Goal: Transaction & Acquisition: Purchase product/service

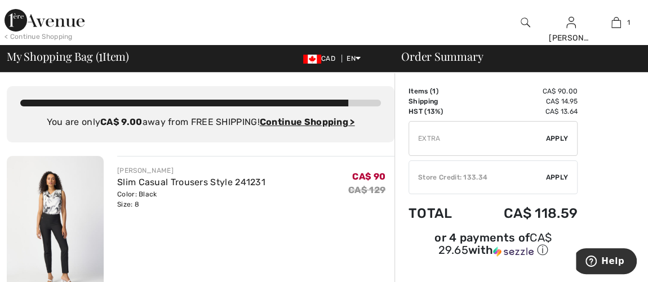
click at [556, 140] on span "Apply" at bounding box center [557, 138] width 23 height 10
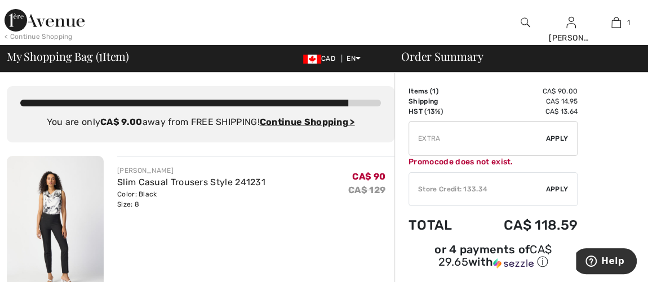
click at [446, 135] on input "TEXT" at bounding box center [477, 139] width 137 height 34
type input "EXTRA20"
click at [552, 137] on span "Apply" at bounding box center [557, 138] width 23 height 10
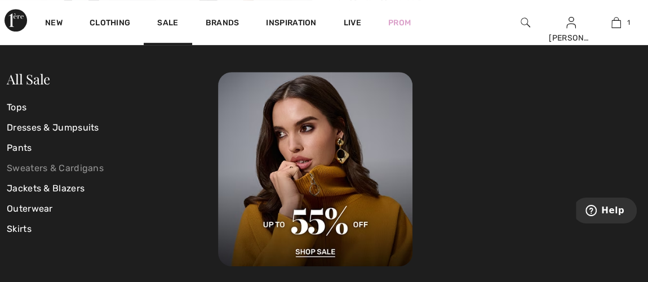
click at [40, 167] on link "Sweaters & Cardigans" at bounding box center [112, 168] width 211 height 20
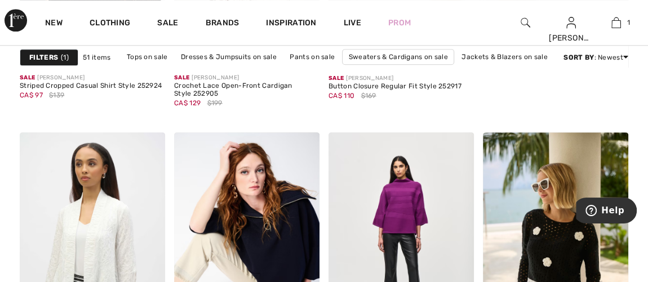
scroll to position [716, 0]
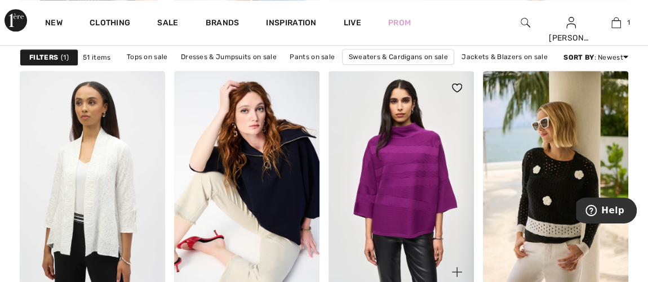
click at [396, 167] on img at bounding box center [400, 180] width 145 height 218
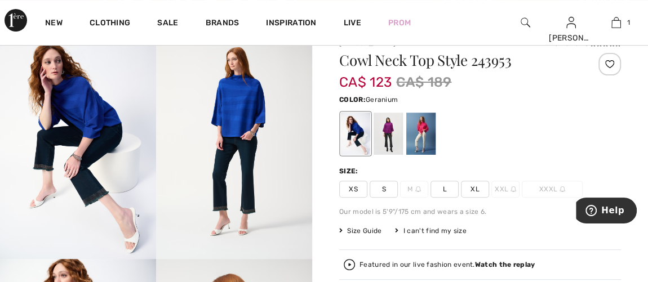
click at [418, 133] on div at bounding box center [420, 134] width 29 height 42
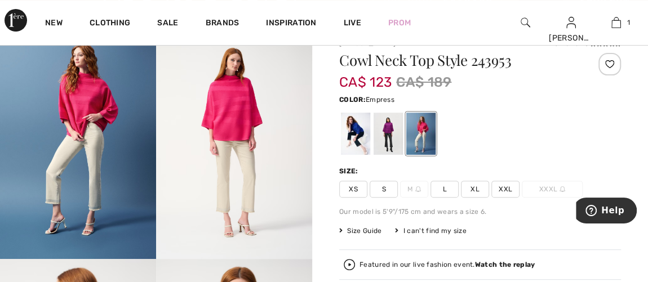
click at [383, 131] on div at bounding box center [387, 134] width 29 height 42
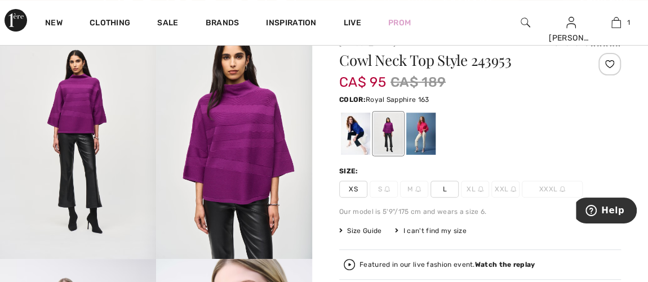
click at [355, 133] on div at bounding box center [355, 134] width 29 height 42
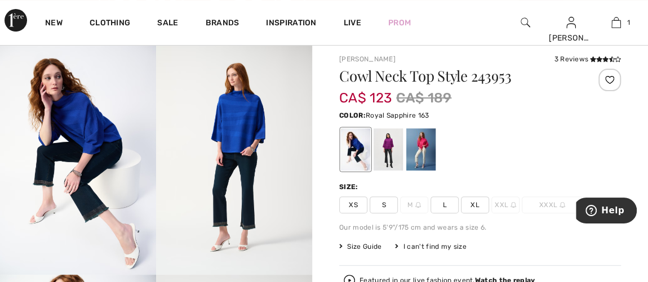
scroll to position [101, 0]
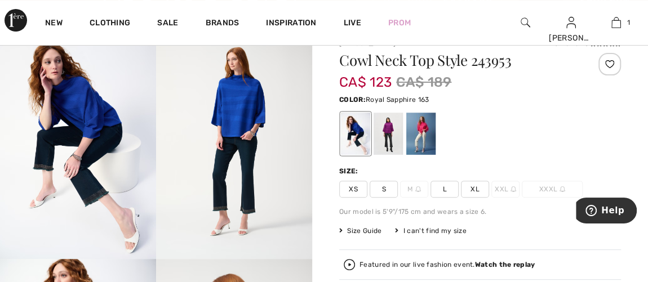
click at [384, 185] on span "S" at bounding box center [383, 189] width 28 height 17
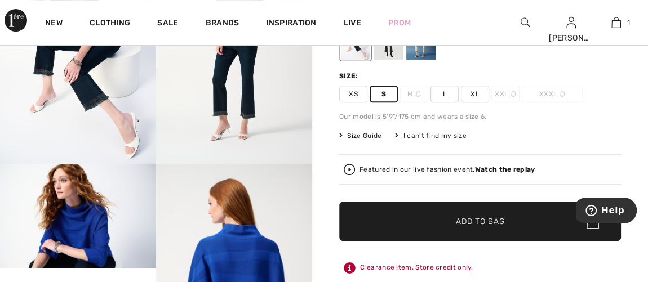
scroll to position [204, 0]
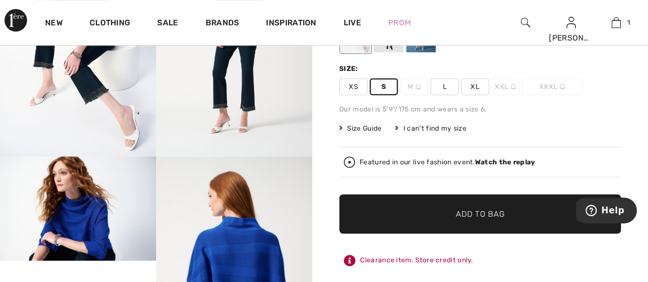
click at [472, 206] on span "✔ Added to Bag Add to Bag" at bounding box center [480, 213] width 282 height 39
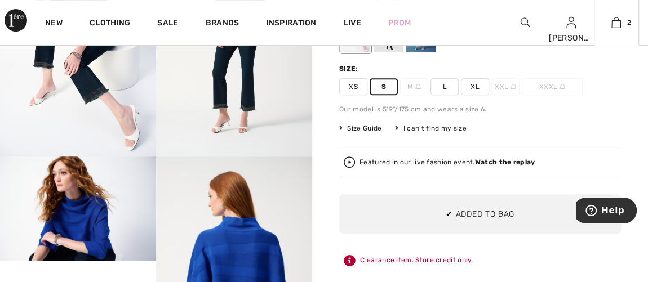
scroll to position [0, 0]
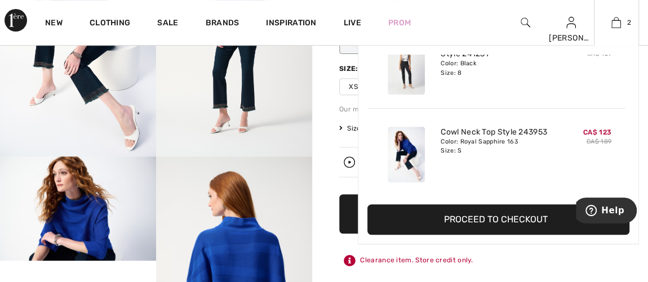
click at [514, 210] on button "Proceed to Checkout" at bounding box center [498, 219] width 262 height 30
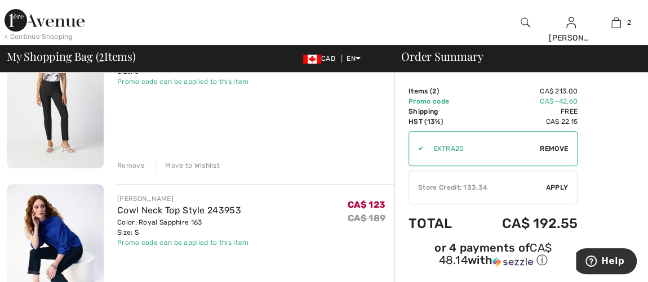
scroll to position [153, 0]
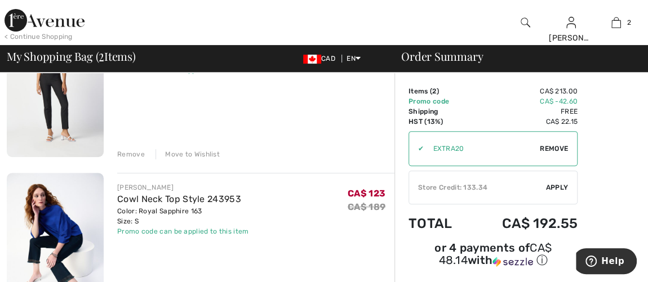
click at [131, 153] on div "Remove" at bounding box center [131, 154] width 28 height 10
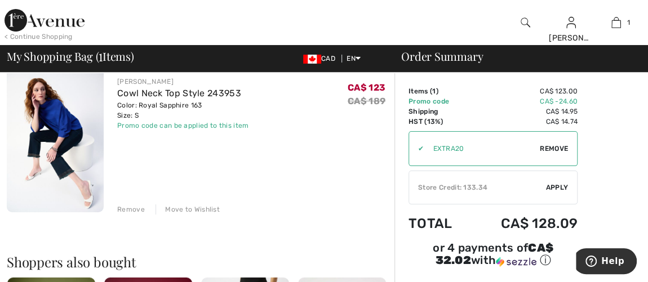
scroll to position [51, 0]
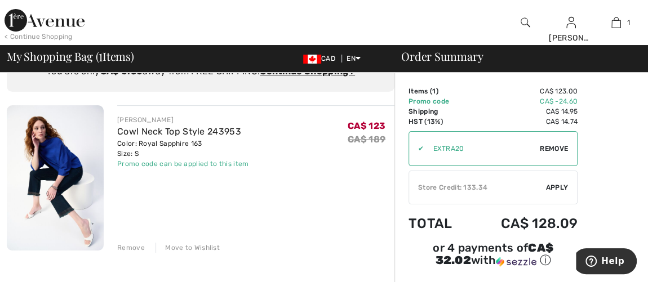
click at [67, 164] on img at bounding box center [55, 177] width 97 height 145
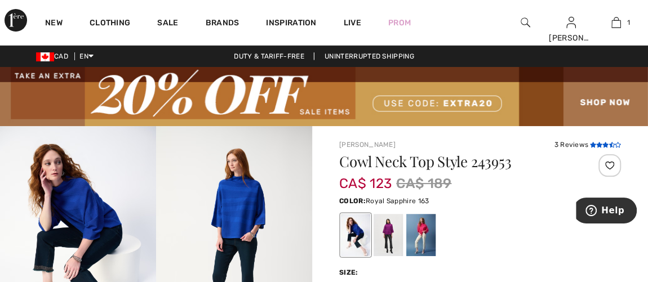
click at [596, 146] on icon at bounding box center [599, 145] width 6 height 6
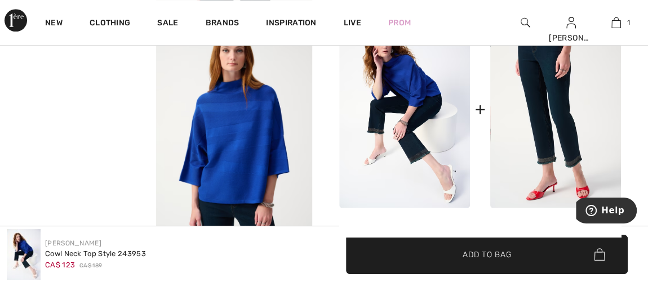
scroll to position [572, 0]
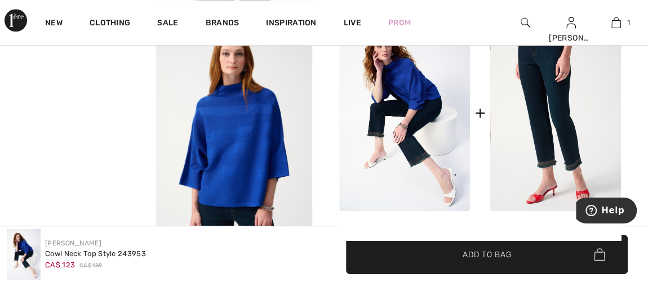
click at [47, 101] on video "Your browser does not support the video tag." at bounding box center [78, 62] width 156 height 78
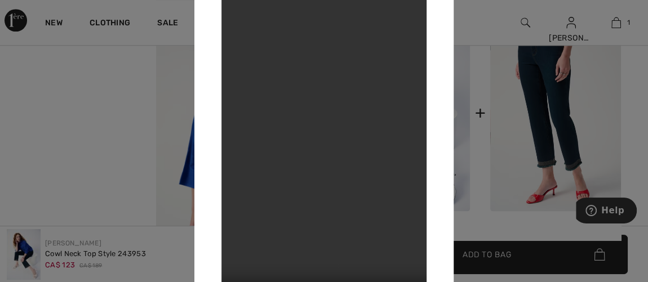
click at [496, 146] on div at bounding box center [324, 141] width 648 height 282
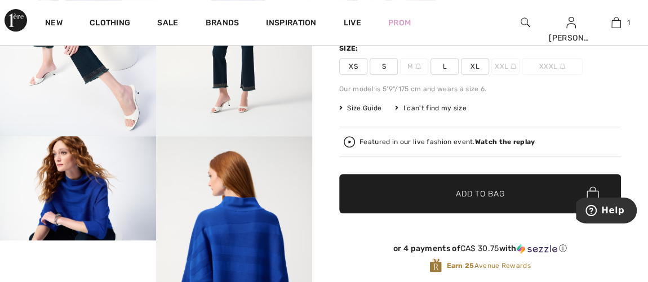
scroll to position [162, 0]
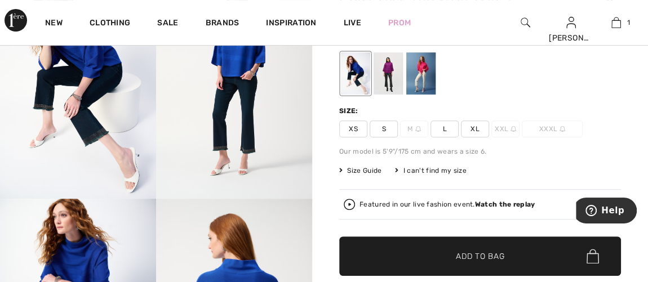
click at [351, 126] on span "XS" at bounding box center [353, 129] width 28 height 17
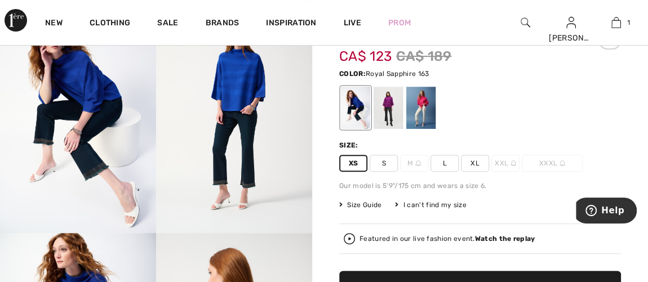
scroll to position [110, 0]
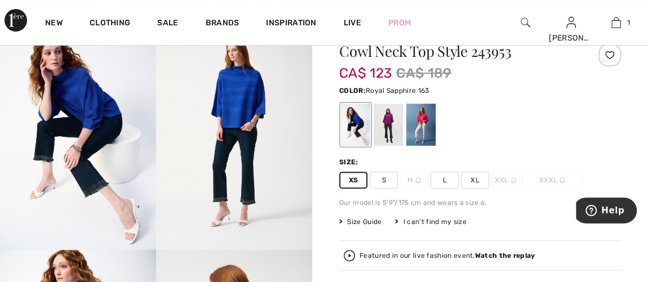
click at [359, 126] on div at bounding box center [355, 125] width 29 height 42
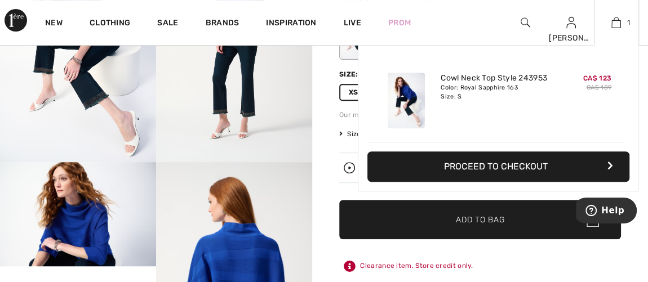
scroll to position [213, 0]
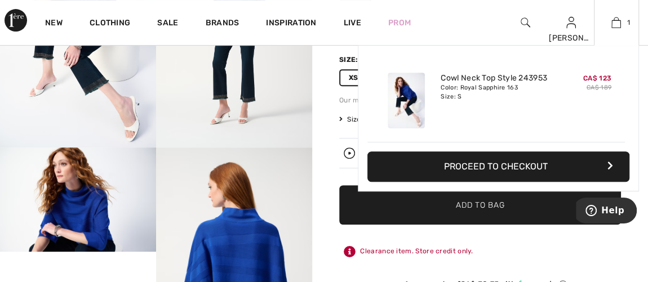
click at [485, 211] on div "Added to Bag Joseph Ribkoff Cowl Neck Top Style 243953 CA$ 123 CA$ 189 Color: R…" at bounding box center [498, 145] width 281 height 200
click at [479, 208] on div "Added to Bag Joseph Ribkoff Cowl Neck Top Style 243953 CA$ 123 CA$ 189 Color: R…" at bounding box center [498, 145] width 281 height 200
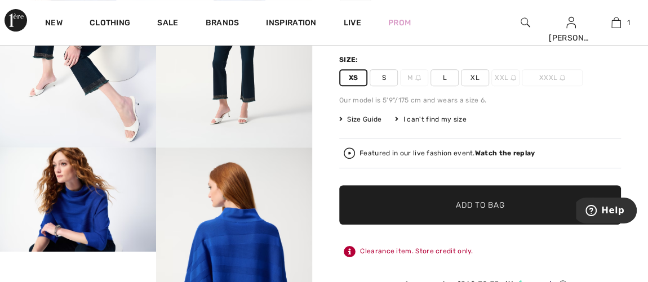
click at [456, 210] on span "✔ Added to Bag Add to Bag" at bounding box center [480, 204] width 282 height 39
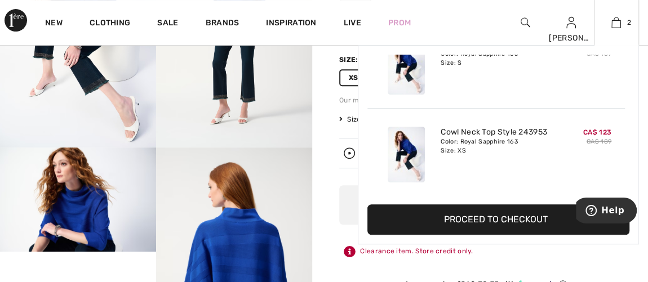
scroll to position [0, 0]
click at [478, 217] on button "Proceed to Checkout" at bounding box center [498, 219] width 262 height 30
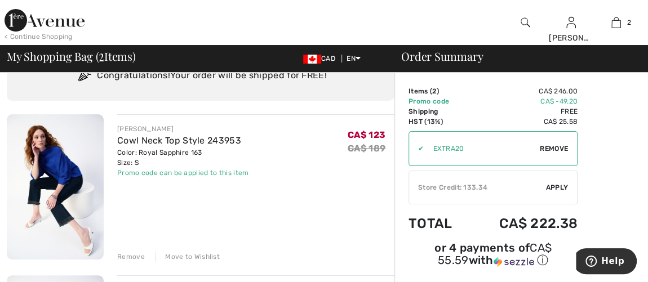
click at [126, 256] on div "Remove" at bounding box center [131, 257] width 28 height 10
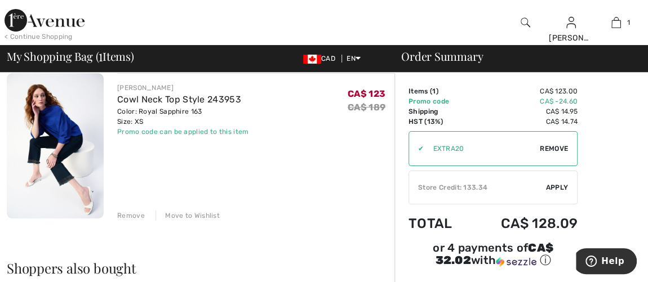
scroll to position [51, 0]
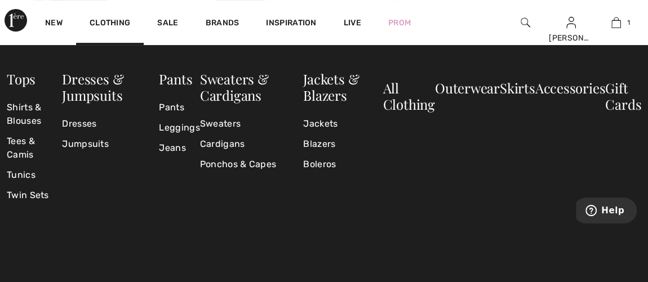
scroll to position [204, 0]
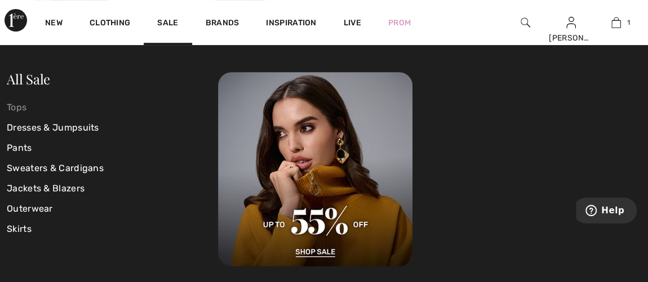
click at [19, 105] on link "Tops" at bounding box center [112, 107] width 211 height 20
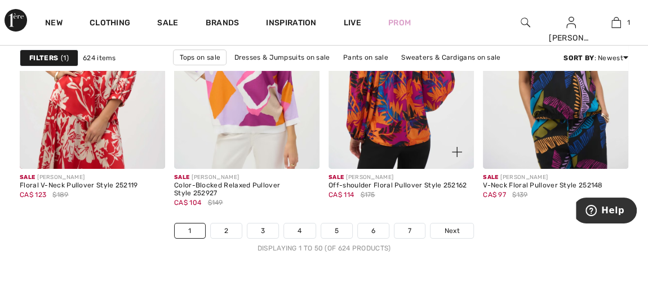
scroll to position [4300, 0]
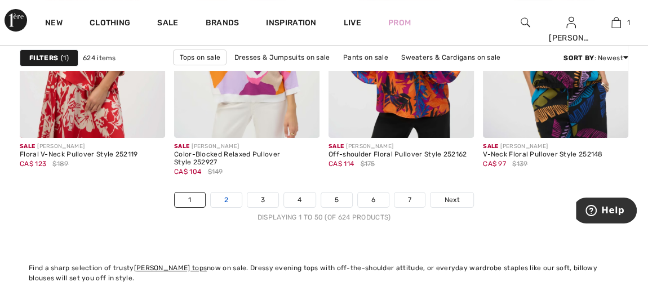
click at [228, 197] on link "2" at bounding box center [226, 200] width 31 height 15
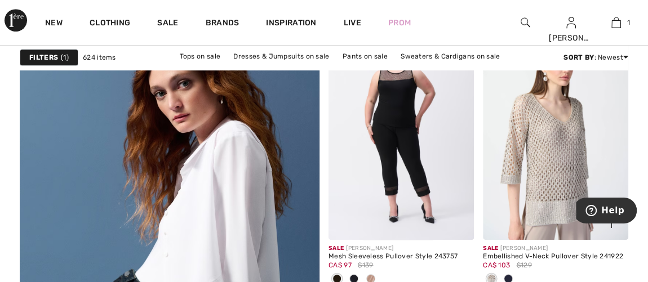
scroll to position [2456, 0]
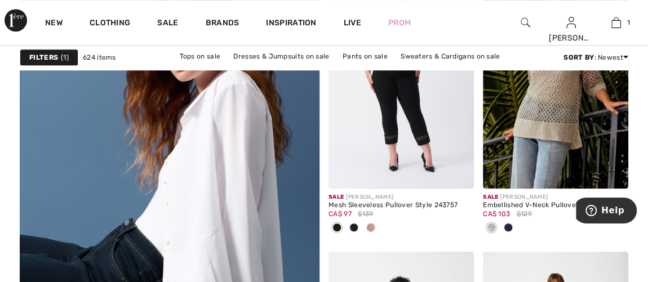
click at [507, 223] on span at bounding box center [507, 227] width 9 height 9
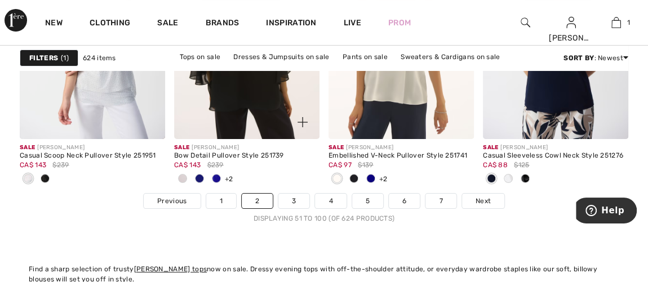
scroll to position [4299, 0]
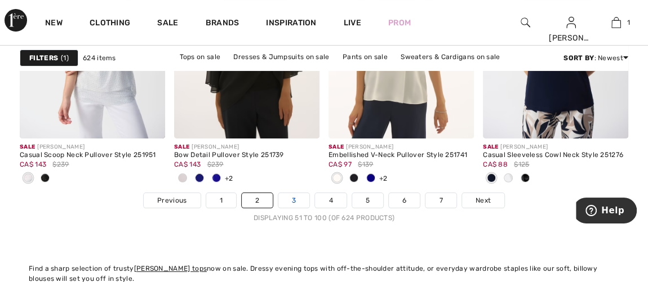
click at [293, 199] on link "3" at bounding box center [293, 200] width 31 height 15
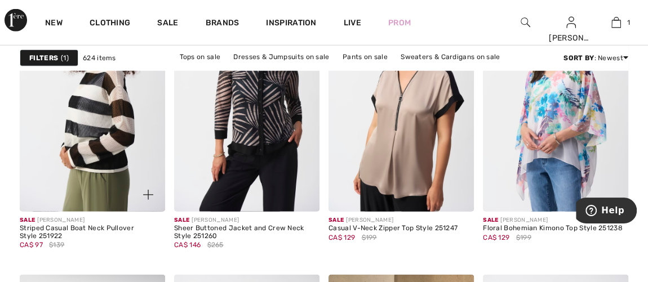
scroll to position [1484, 0]
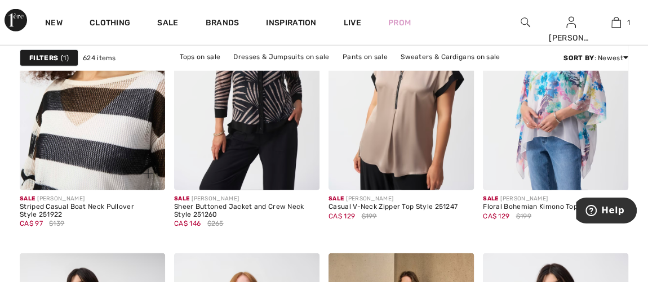
click at [100, 151] on img at bounding box center [92, 81] width 145 height 218
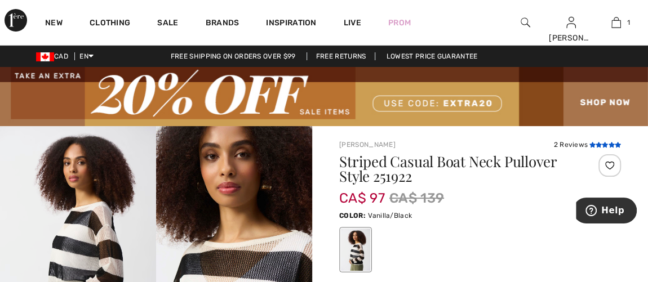
click at [595, 148] on span at bounding box center [604, 145] width 32 height 7
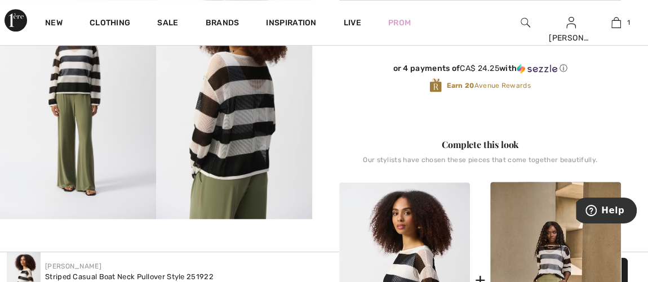
scroll to position [490, 0]
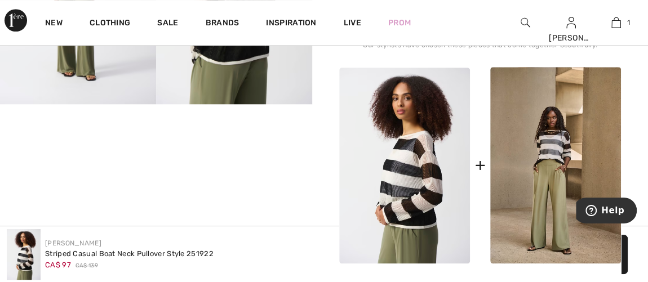
click at [74, 182] on video "Your browser does not support the video tag." at bounding box center [78, 143] width 156 height 78
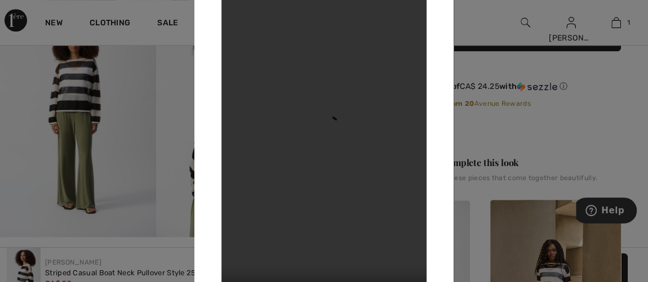
scroll to position [336, 0]
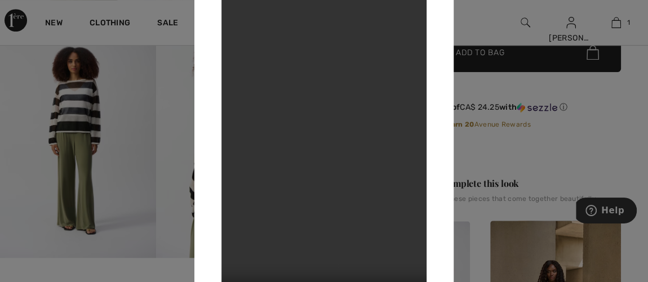
click at [522, 91] on div at bounding box center [324, 141] width 648 height 282
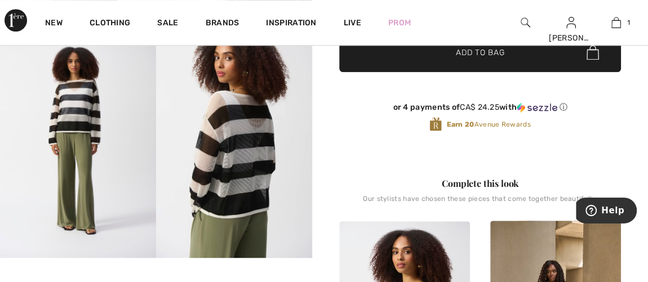
click at [242, 155] on img at bounding box center [234, 141] width 156 height 234
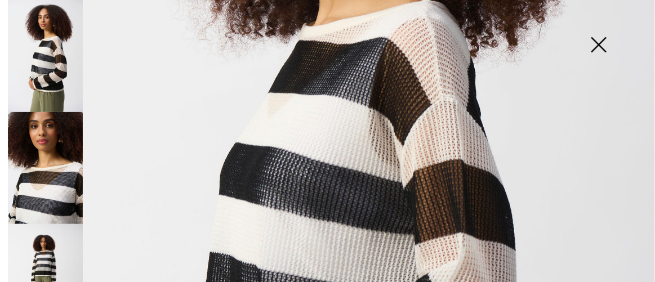
scroll to position [307, 0]
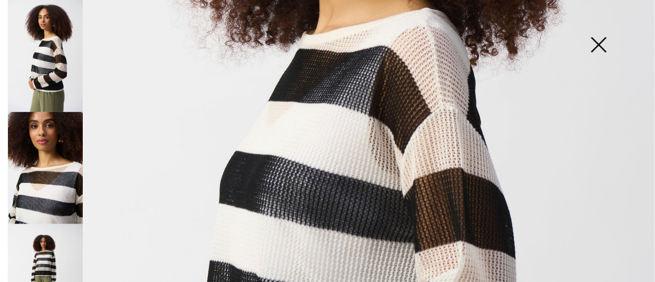
click at [599, 45] on img at bounding box center [598, 46] width 56 height 58
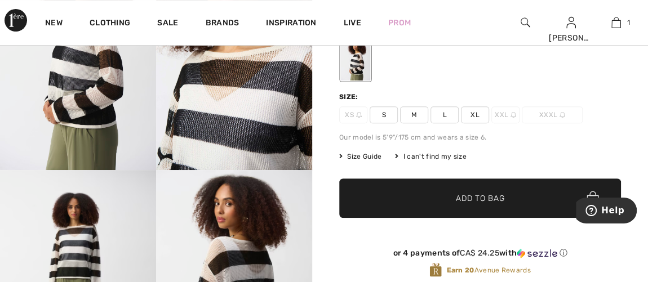
scroll to position [182, 0]
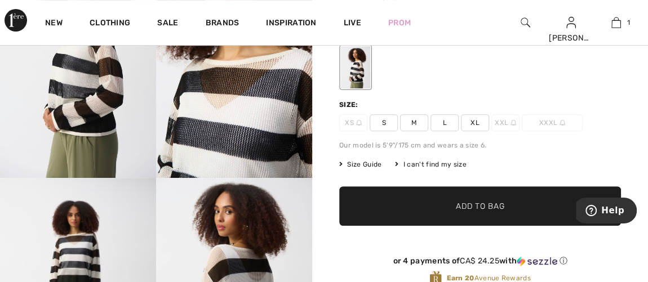
click at [380, 123] on span "S" at bounding box center [383, 122] width 28 height 17
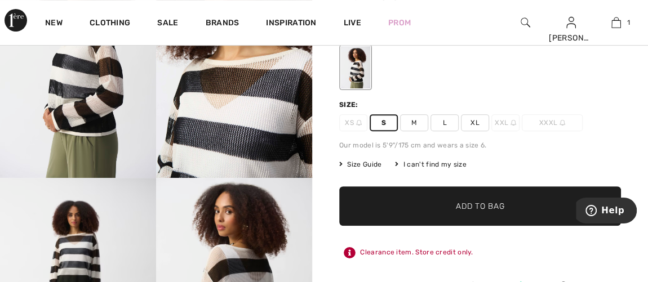
click at [516, 212] on span "✔ Added to Bag Add to Bag" at bounding box center [480, 205] width 282 height 39
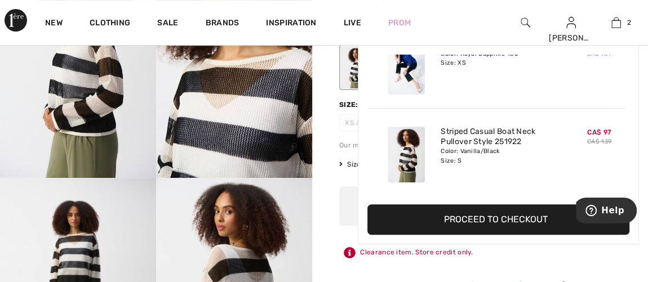
scroll to position [0, 0]
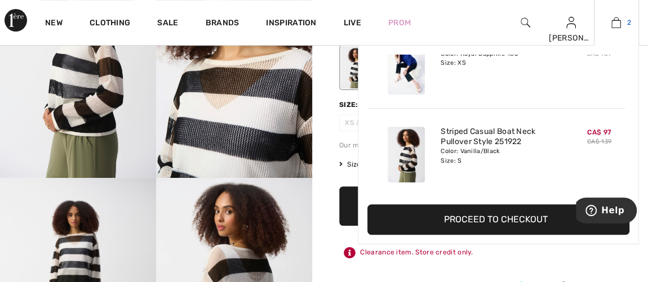
click at [615, 25] on img at bounding box center [616, 23] width 10 height 14
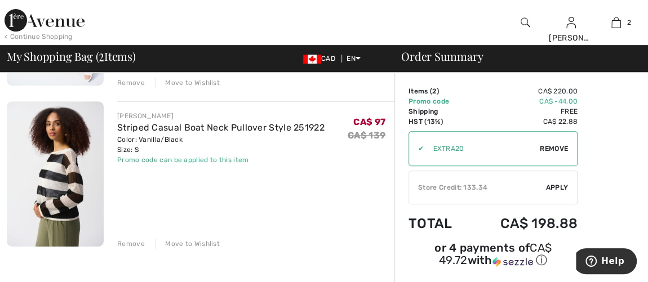
scroll to position [256, 0]
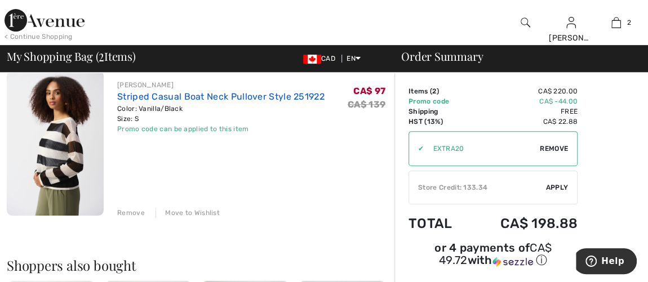
click at [148, 101] on link "Striped Casual Boat Neck Pullover Style 251922" at bounding box center [220, 96] width 207 height 11
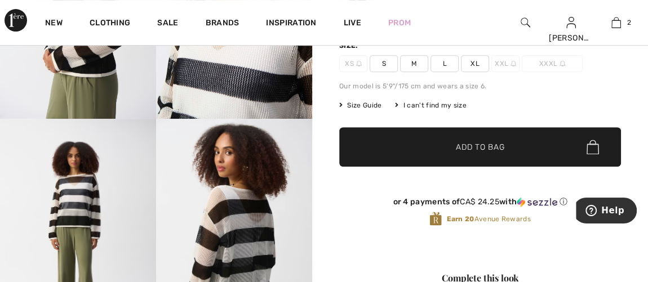
scroll to position [256, 0]
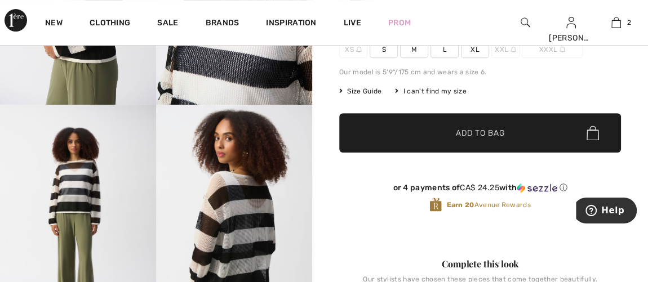
click at [79, 191] on img at bounding box center [78, 222] width 156 height 234
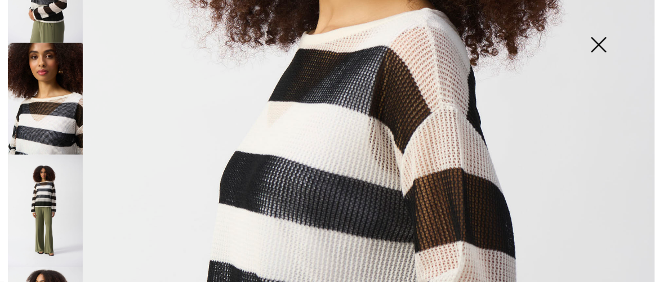
scroll to position [47, 0]
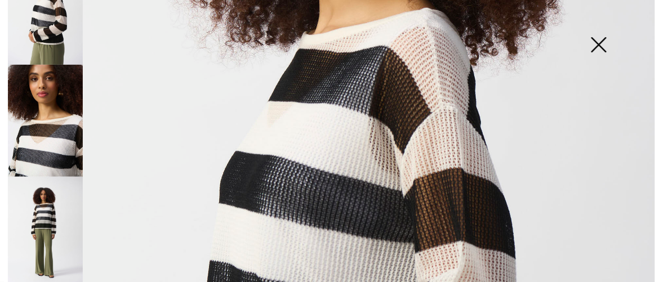
click at [50, 139] on img at bounding box center [45, 121] width 75 height 112
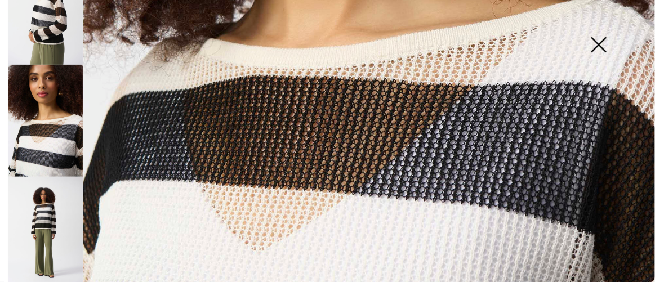
scroll to position [432, 0]
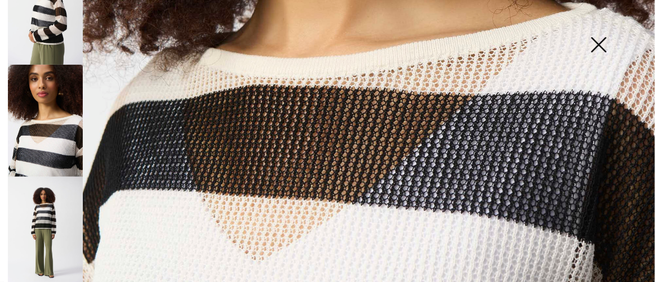
click at [599, 43] on img at bounding box center [598, 46] width 56 height 58
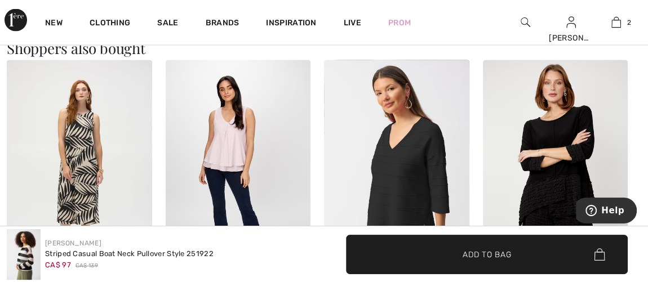
scroll to position [1075, 0]
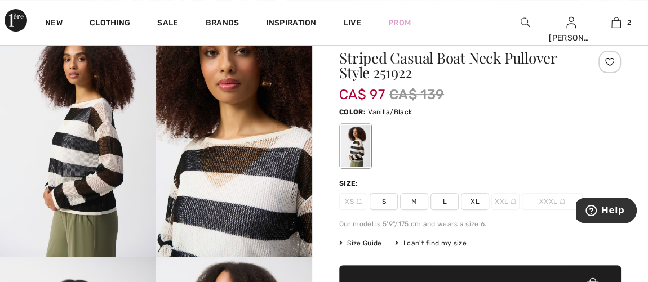
scroll to position [81, 0]
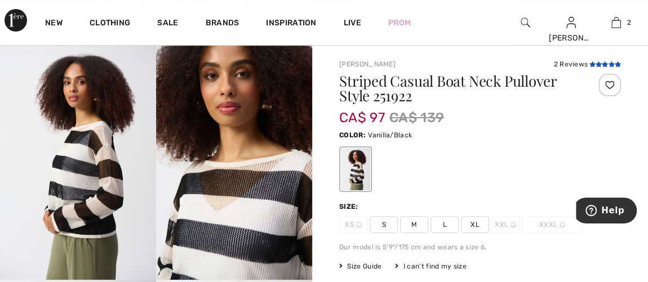
click at [593, 61] on icon at bounding box center [591, 64] width 6 height 6
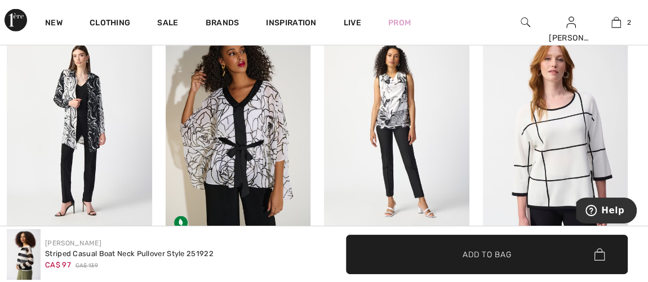
scroll to position [1426, 0]
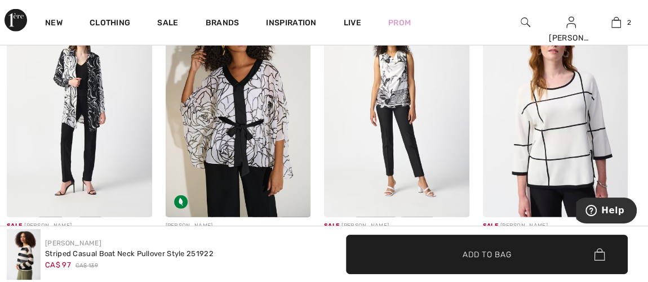
click at [565, 157] on img at bounding box center [555, 108] width 145 height 217
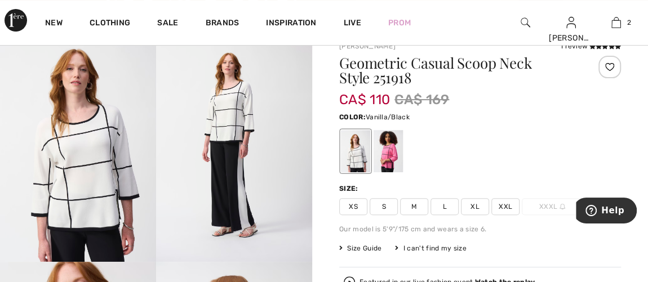
scroll to position [102, 0]
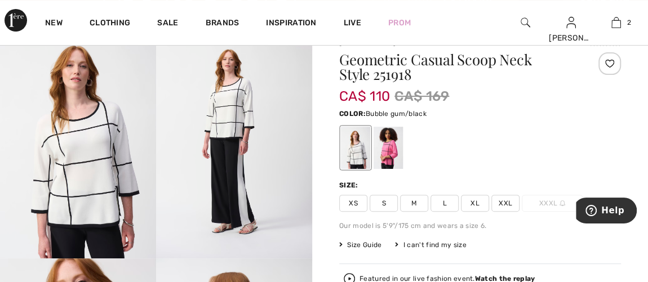
click at [388, 148] on div at bounding box center [387, 148] width 29 height 42
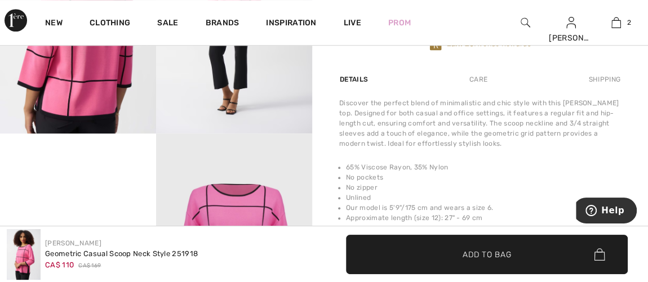
scroll to position [358, 0]
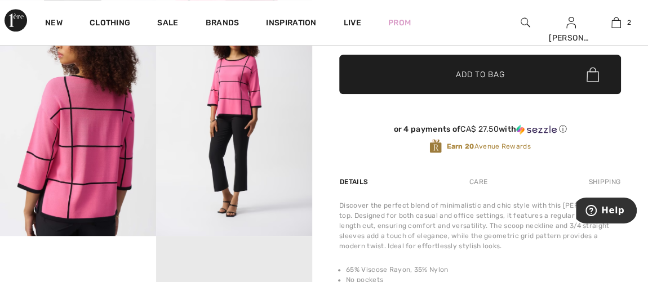
click at [237, 108] on img at bounding box center [234, 119] width 156 height 234
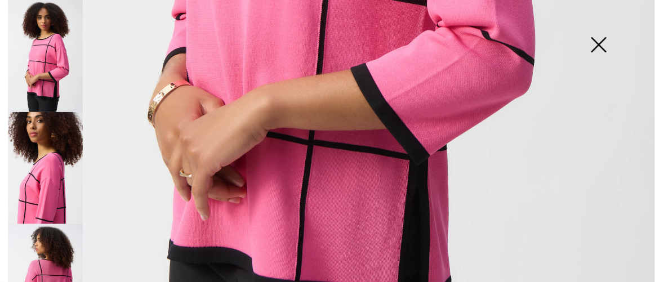
scroll to position [614, 0]
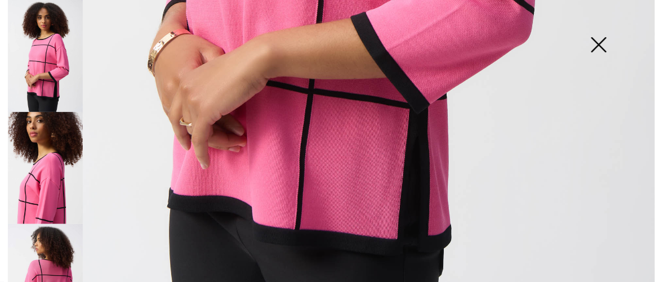
click at [52, 186] on img at bounding box center [45, 168] width 75 height 112
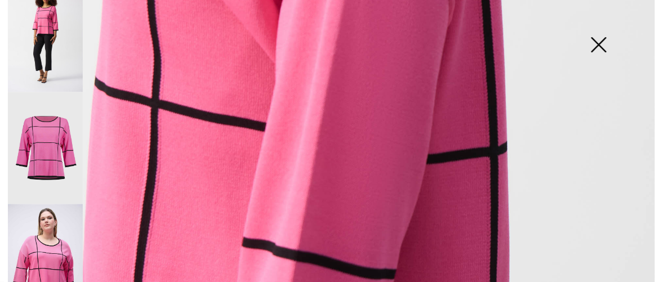
scroll to position [358, 0]
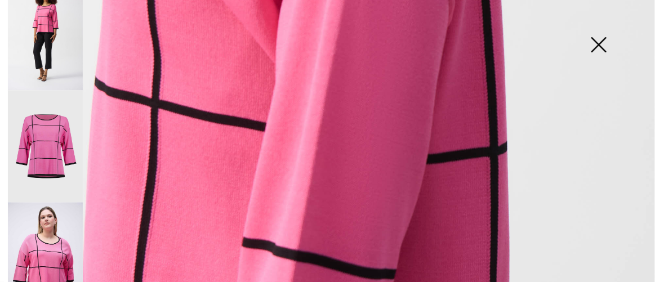
click at [48, 149] on img at bounding box center [45, 147] width 75 height 113
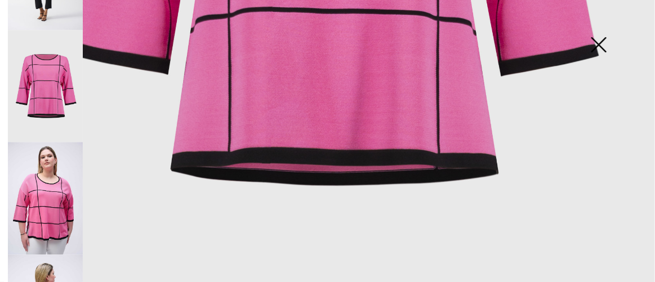
scroll to position [475, 0]
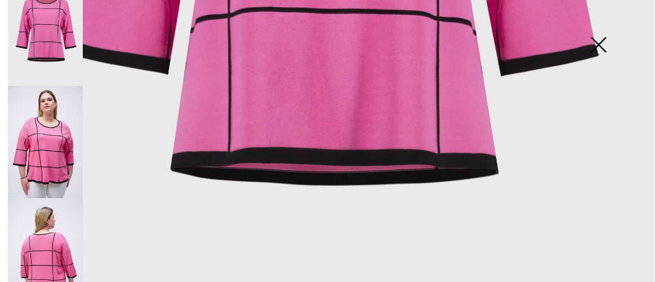
click at [595, 46] on img at bounding box center [598, 46] width 56 height 58
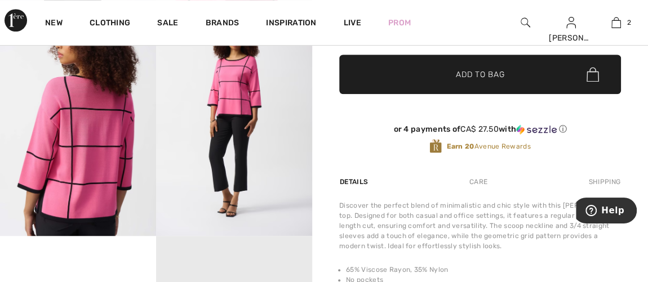
scroll to position [204, 0]
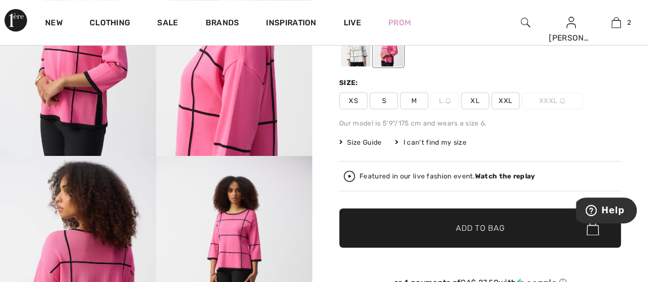
click at [382, 97] on span "S" at bounding box center [383, 100] width 28 height 17
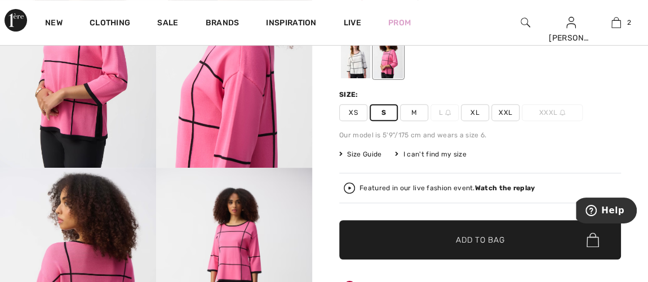
scroll to position [256, 0]
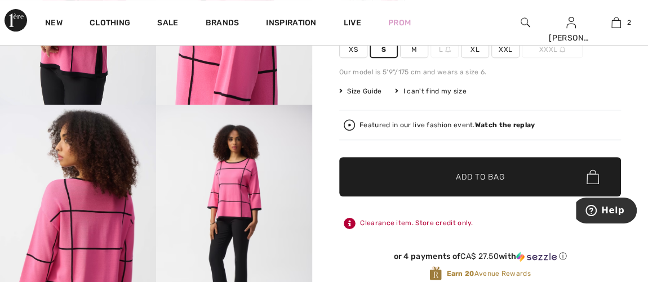
click at [237, 198] on img at bounding box center [234, 222] width 156 height 234
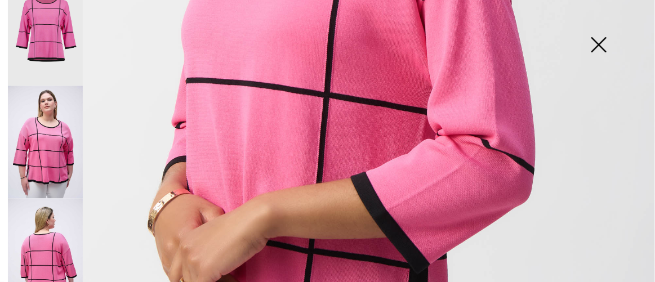
scroll to position [432, 0]
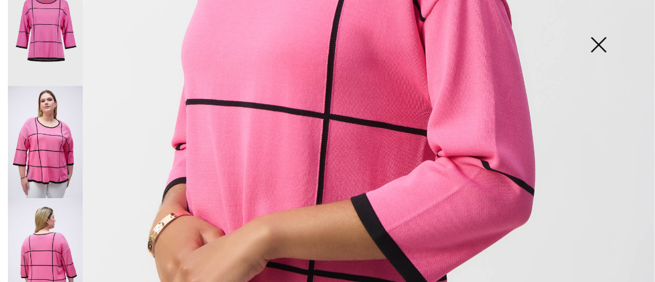
click at [596, 38] on img at bounding box center [598, 46] width 56 height 58
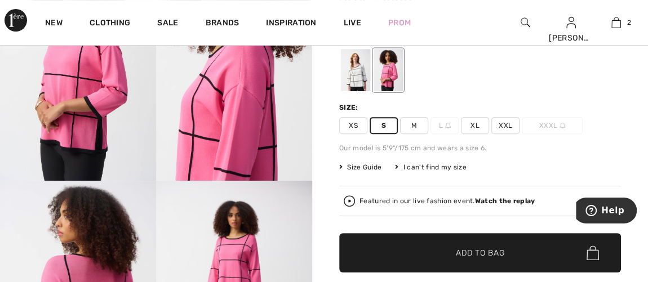
scroll to position [102, 0]
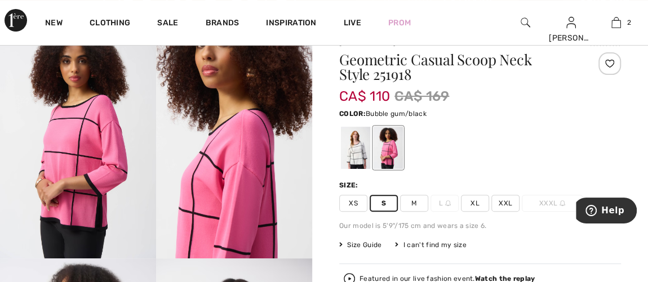
click at [99, 179] on img at bounding box center [78, 141] width 156 height 234
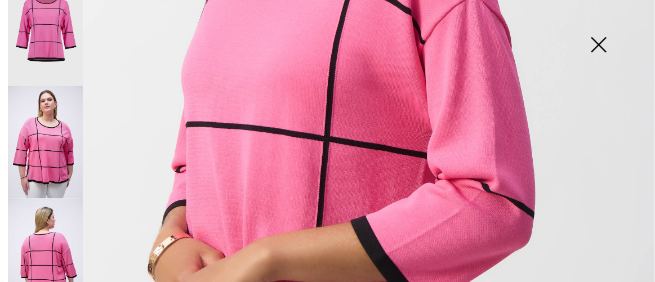
scroll to position [381, 0]
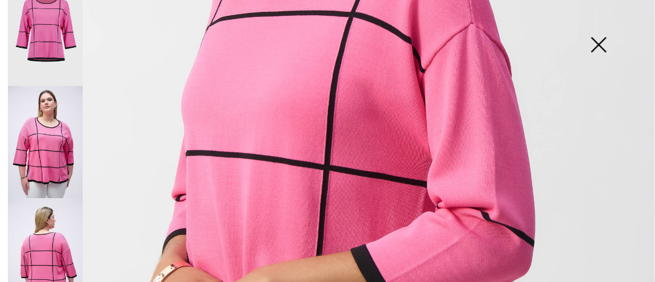
click at [596, 40] on img at bounding box center [598, 46] width 56 height 58
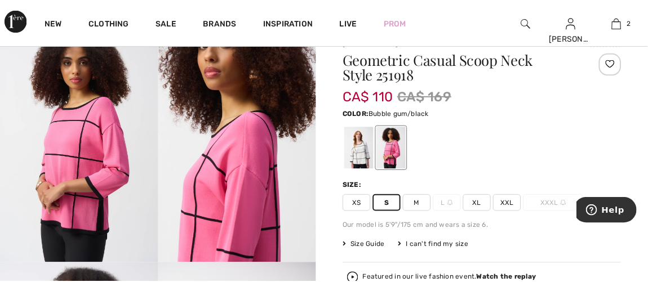
scroll to position [102, 0]
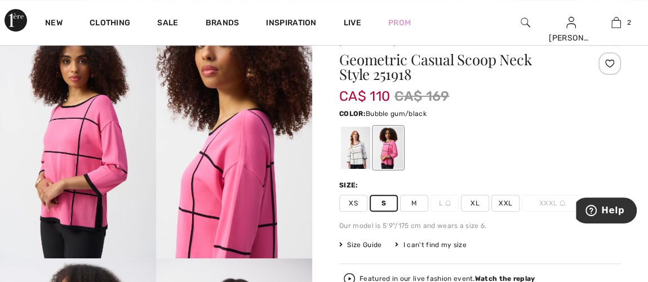
click at [221, 195] on img at bounding box center [234, 141] width 156 height 234
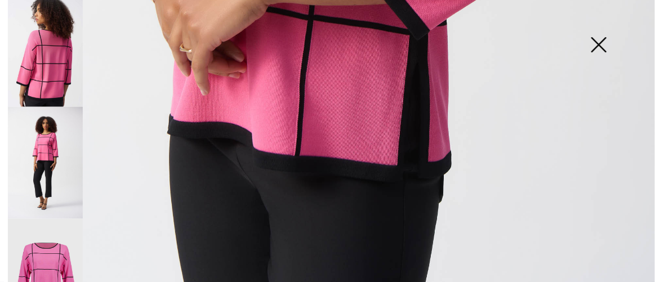
scroll to position [218, 0]
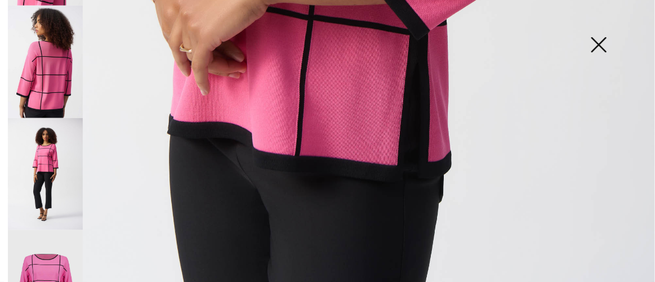
click at [42, 145] on img at bounding box center [45, 174] width 75 height 112
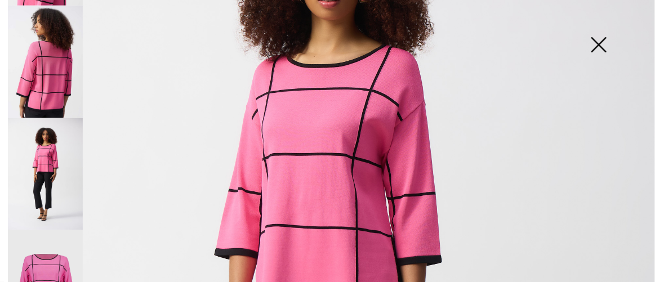
scroll to position [176, 0]
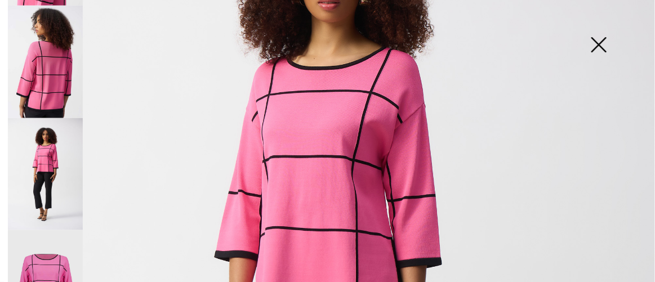
click at [597, 41] on img at bounding box center [598, 46] width 56 height 58
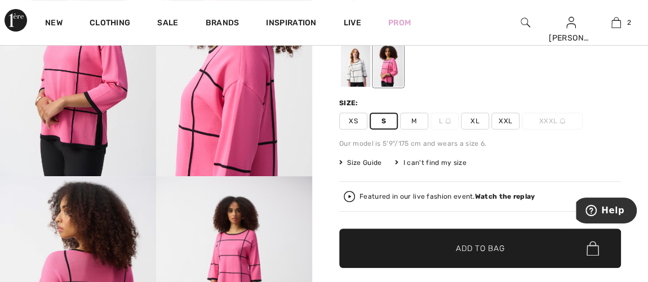
scroll to position [204, 0]
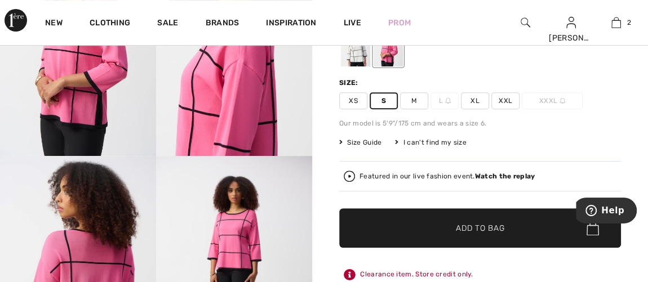
click at [436, 230] on span "✔ Added to Bag" at bounding box center [463, 228] width 69 height 12
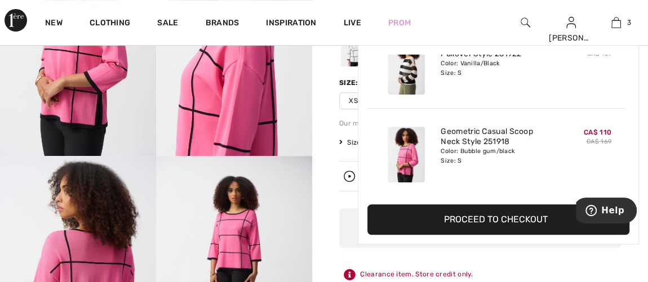
scroll to position [0, 0]
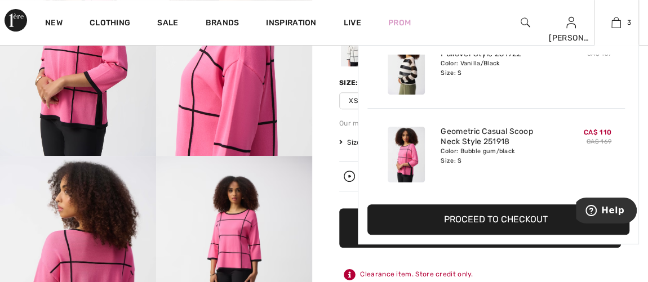
click at [555, 219] on button "Proceed to Checkout" at bounding box center [498, 219] width 262 height 30
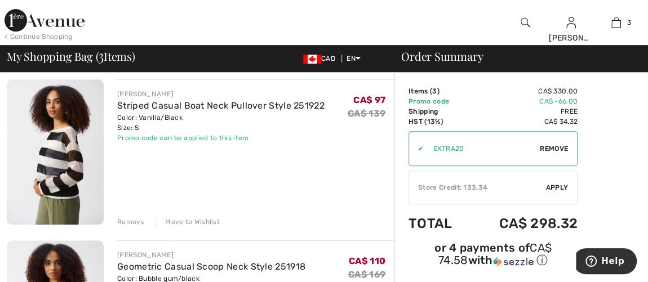
scroll to position [256, 0]
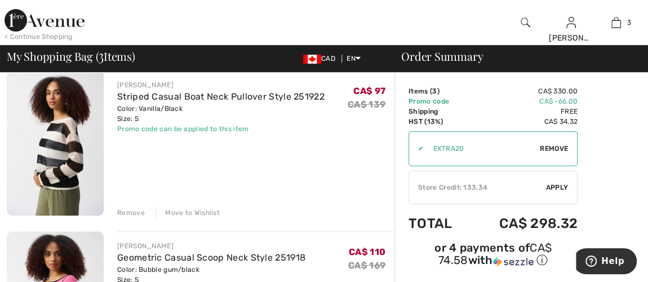
click at [132, 212] on div "Remove" at bounding box center [131, 213] width 28 height 10
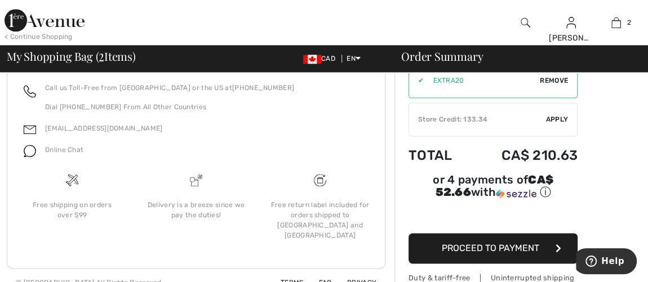
scroll to position [720, 0]
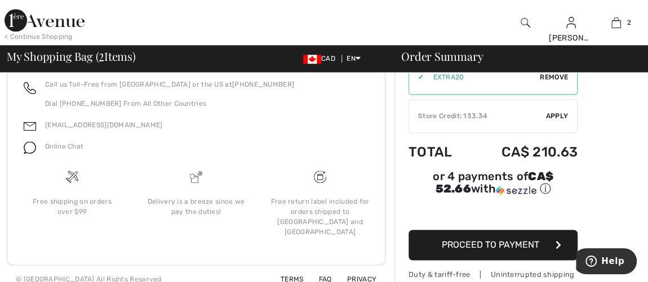
click at [472, 239] on span "Proceed to Payment" at bounding box center [489, 244] width 97 height 11
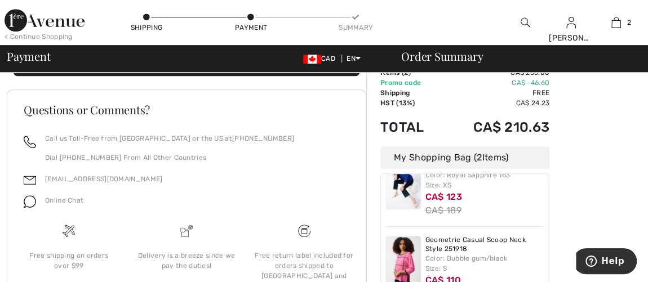
scroll to position [307, 0]
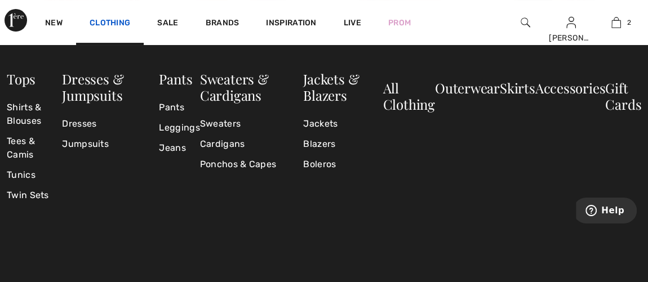
click at [114, 20] on link "Clothing" at bounding box center [110, 24] width 41 height 12
click at [230, 128] on link "Sweaters" at bounding box center [251, 124] width 103 height 20
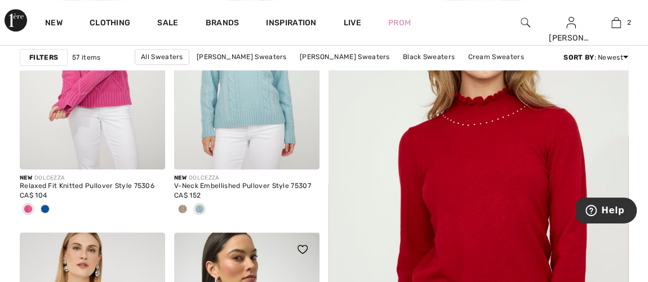
scroll to position [256, 0]
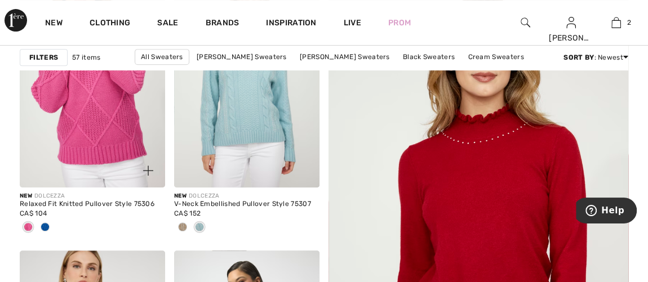
click at [116, 109] on img at bounding box center [92, 79] width 145 height 218
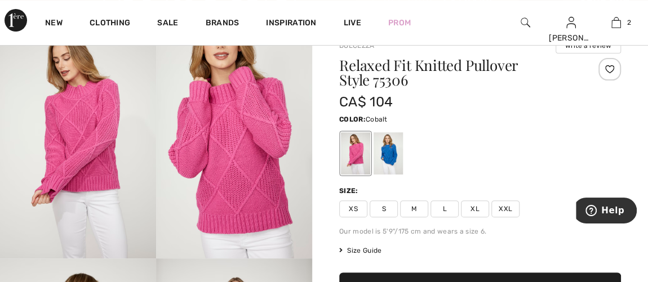
click at [383, 152] on div at bounding box center [387, 154] width 29 height 42
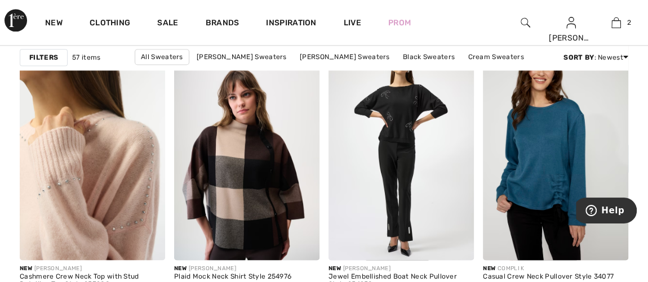
scroll to position [768, 0]
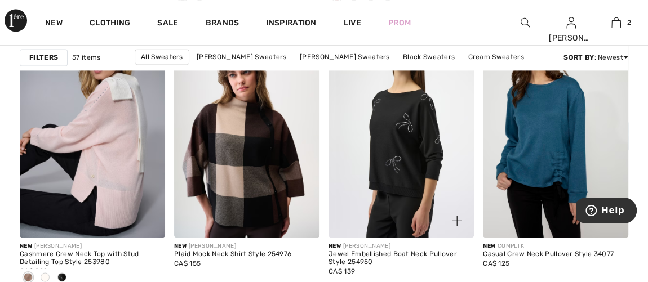
click at [390, 179] on img at bounding box center [400, 129] width 145 height 218
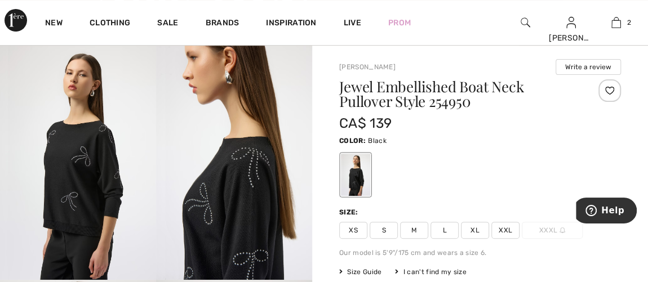
scroll to position [102, 0]
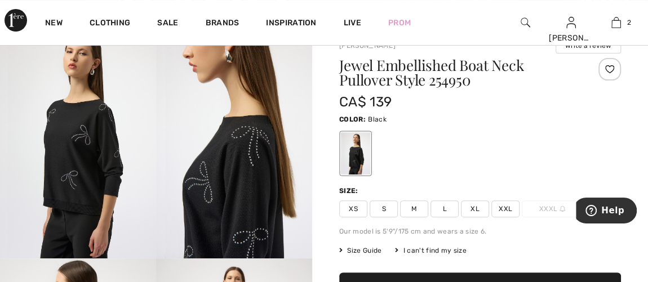
click at [105, 170] on img at bounding box center [78, 141] width 156 height 234
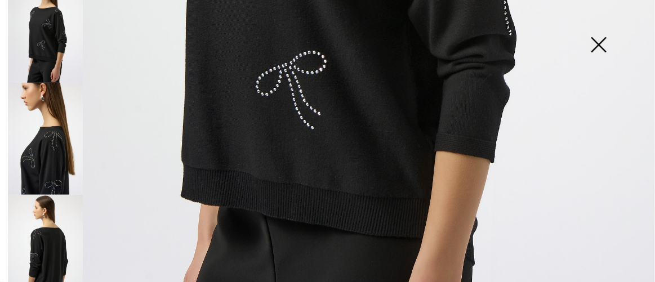
scroll to position [51, 0]
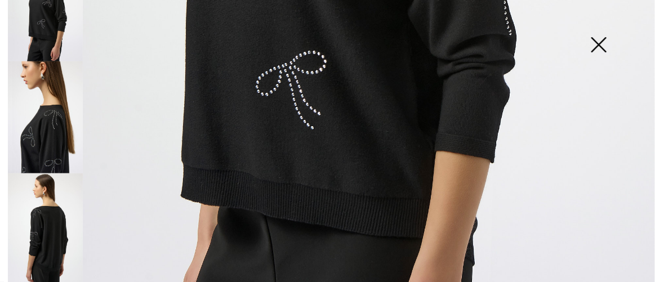
click at [50, 228] on img at bounding box center [45, 229] width 75 height 112
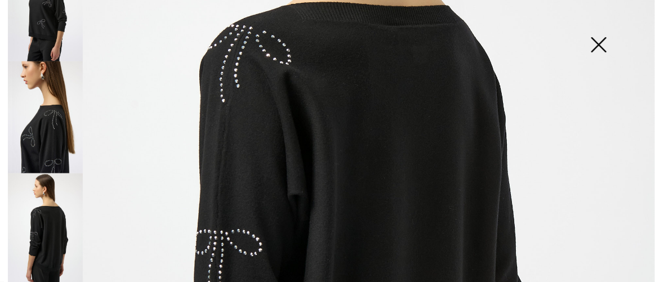
scroll to position [227, 0]
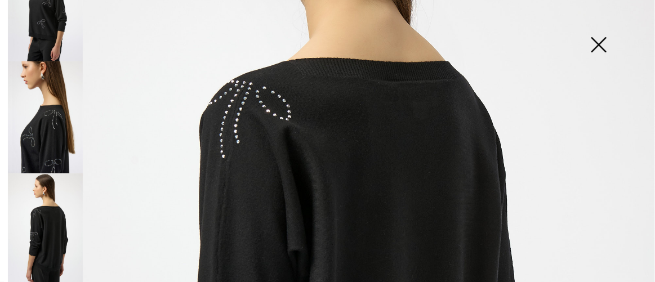
click at [50, 132] on img at bounding box center [45, 117] width 75 height 112
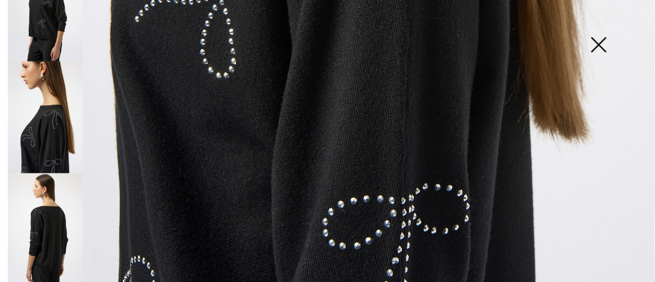
scroll to position [688, 0]
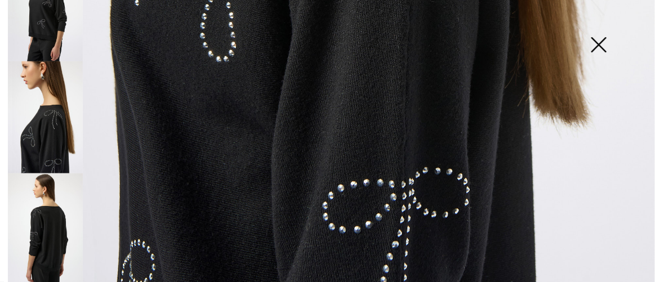
click at [598, 39] on img at bounding box center [598, 46] width 56 height 58
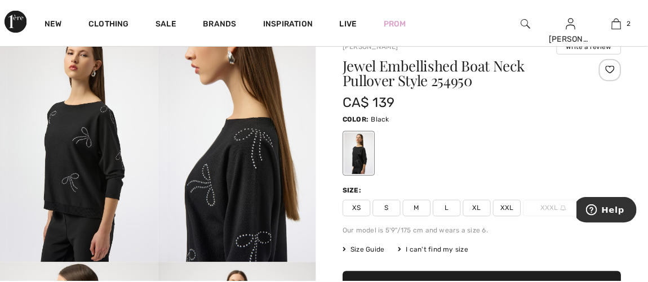
scroll to position [676, 0]
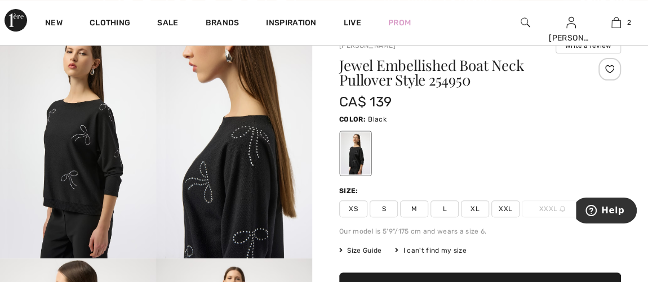
click at [383, 211] on span "S" at bounding box center [383, 208] width 28 height 17
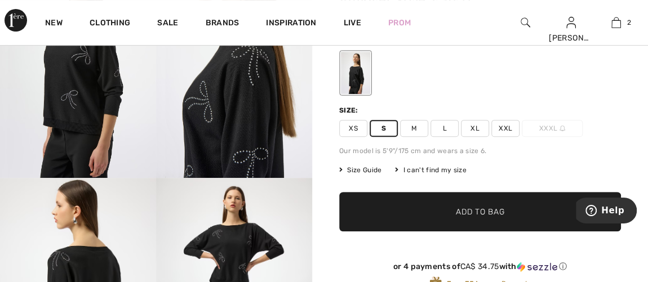
scroll to position [204, 0]
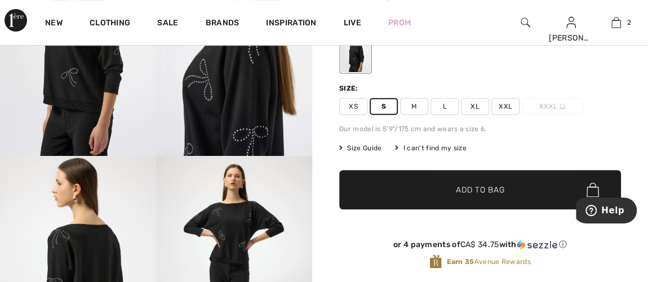
click at [451, 200] on span "✔ Added to Bag Add to Bag" at bounding box center [480, 189] width 282 height 39
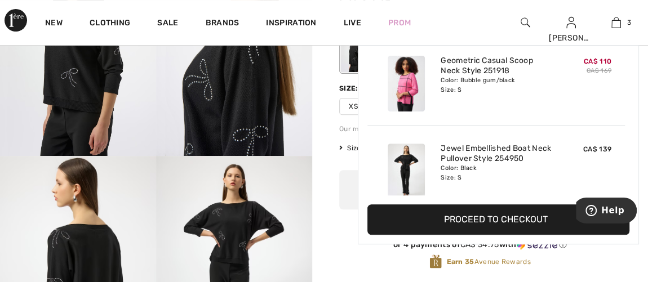
scroll to position [122, 0]
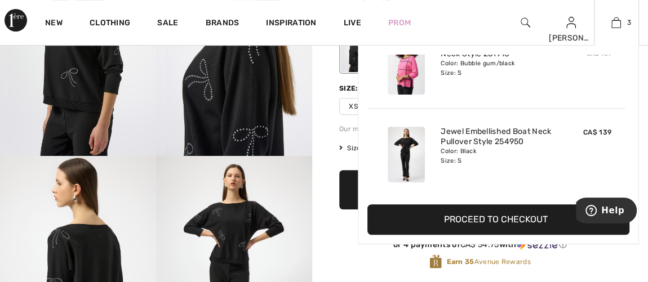
click at [492, 218] on button "Proceed to Checkout" at bounding box center [498, 219] width 262 height 30
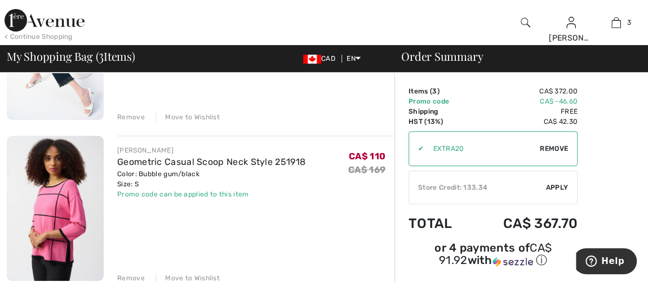
scroll to position [204, 0]
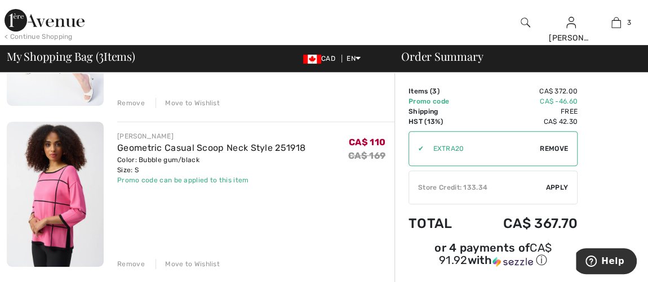
click at [121, 259] on div "Remove" at bounding box center [131, 264] width 28 height 10
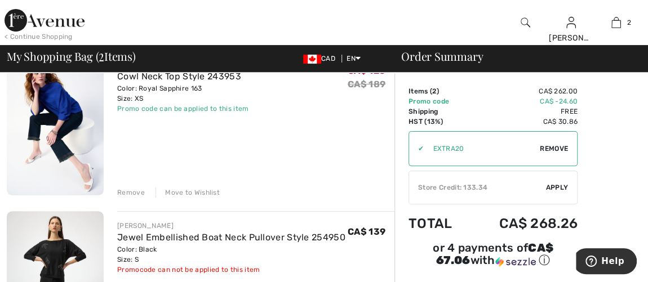
scroll to position [102, 0]
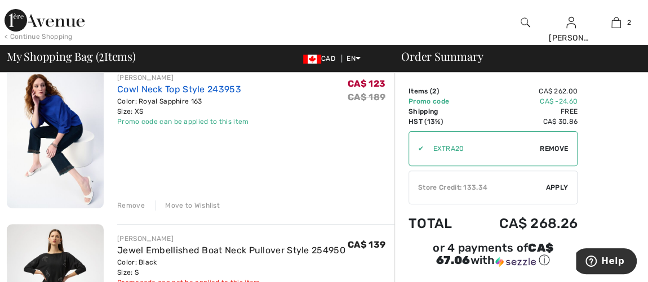
click at [142, 91] on link "Cowl Neck Top Style 243953" at bounding box center [179, 89] width 124 height 11
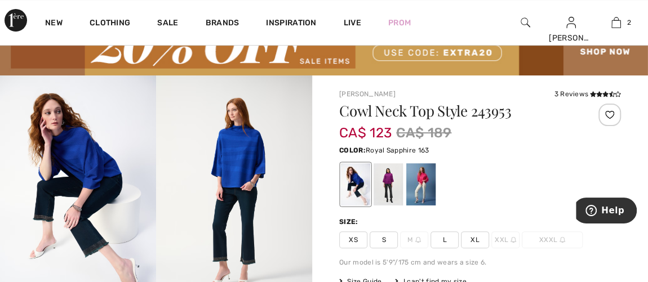
click at [240, 181] on img at bounding box center [234, 192] width 156 height 234
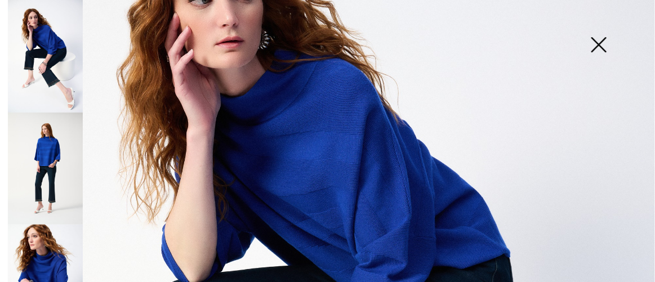
scroll to position [204, 0]
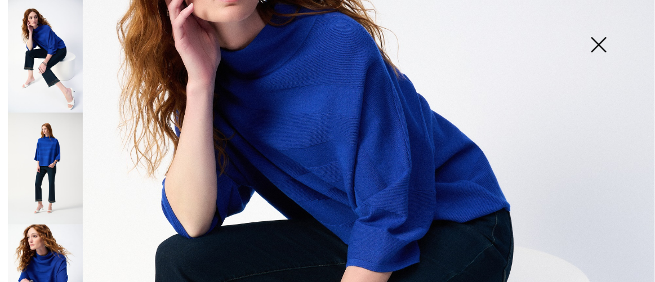
click at [52, 157] on img at bounding box center [45, 169] width 75 height 113
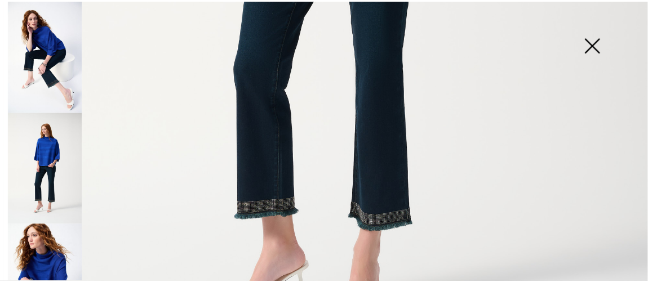
scroll to position [563, 0]
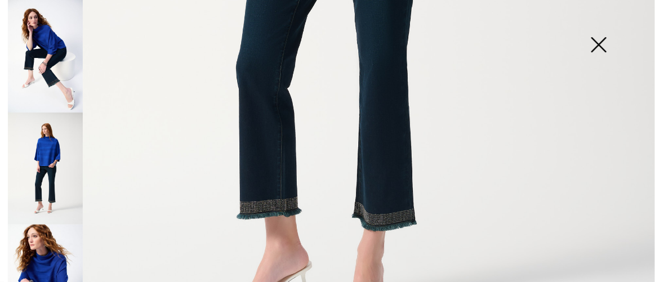
click at [601, 43] on img at bounding box center [598, 46] width 56 height 58
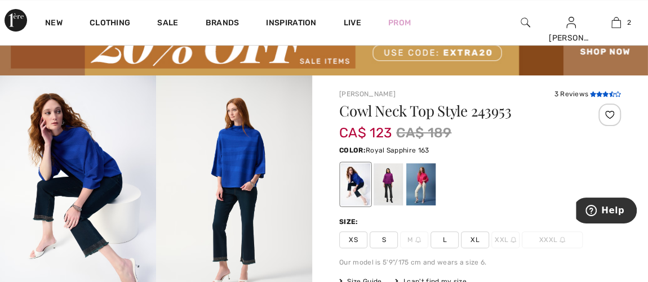
click at [600, 94] on icon at bounding box center [599, 94] width 6 height 6
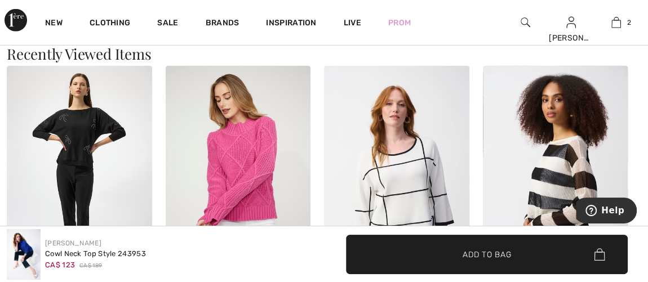
scroll to position [1654, 0]
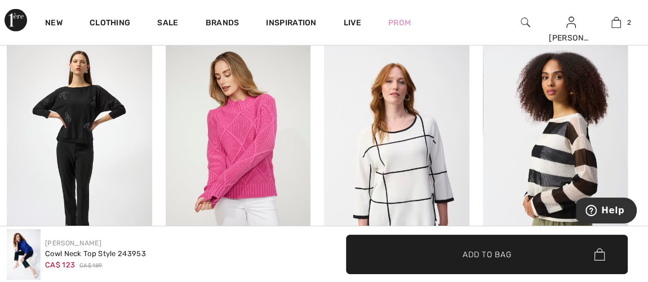
click at [552, 160] on img at bounding box center [555, 151] width 145 height 217
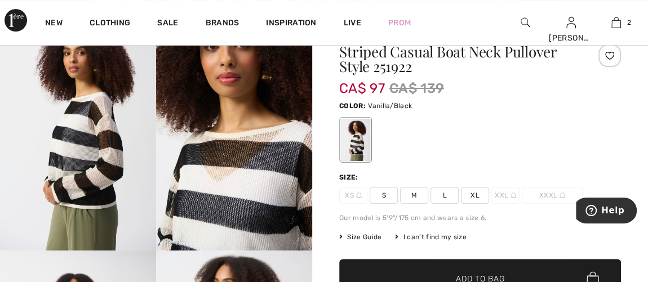
scroll to position [101, 0]
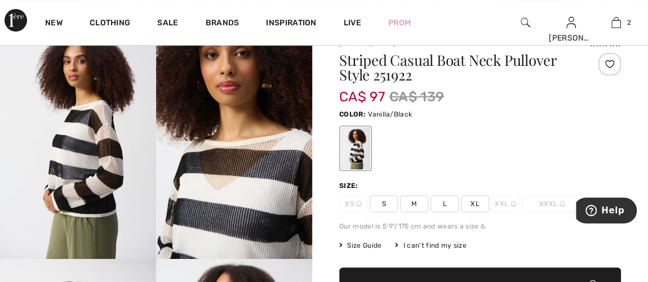
click at [245, 216] on img at bounding box center [234, 142] width 156 height 234
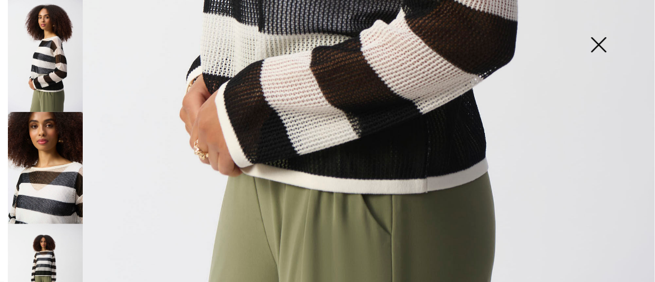
scroll to position [688, 0]
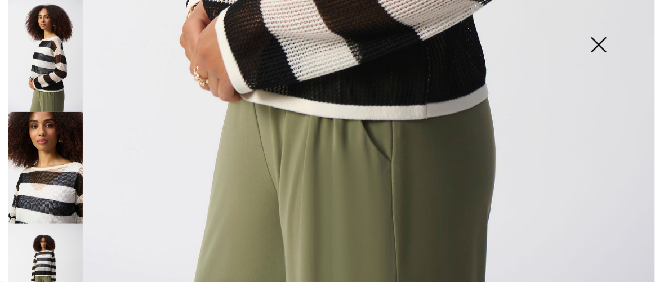
click at [593, 41] on img at bounding box center [598, 46] width 56 height 58
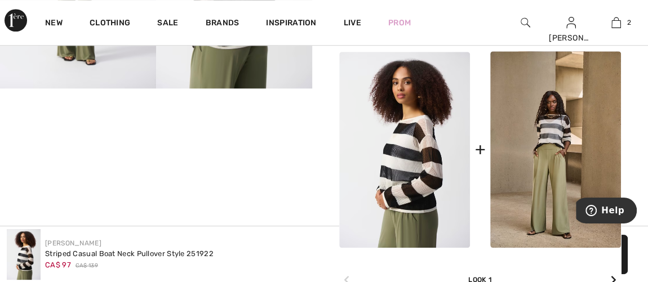
scroll to position [511, 0]
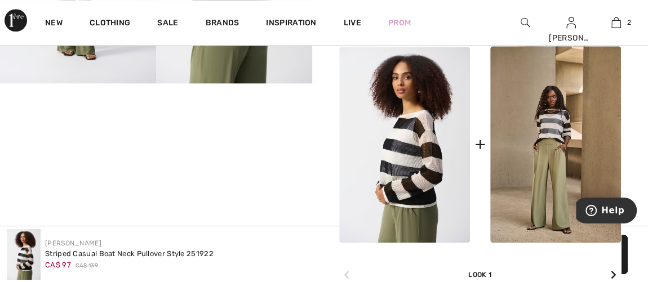
click at [111, 162] on video "Your browser does not support the video tag." at bounding box center [78, 122] width 156 height 78
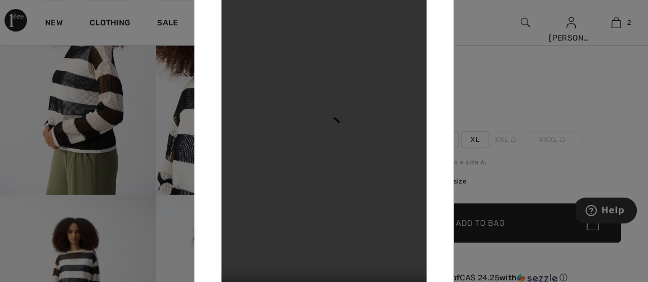
scroll to position [153, 0]
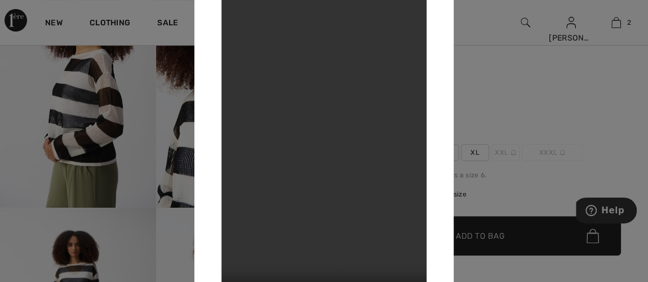
click at [543, 97] on div at bounding box center [324, 141] width 648 height 282
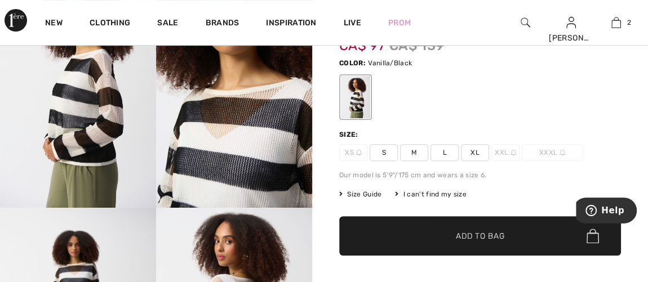
click at [387, 153] on span "S" at bounding box center [383, 152] width 28 height 17
click at [481, 237] on span "Add to Bag" at bounding box center [480, 236] width 48 height 12
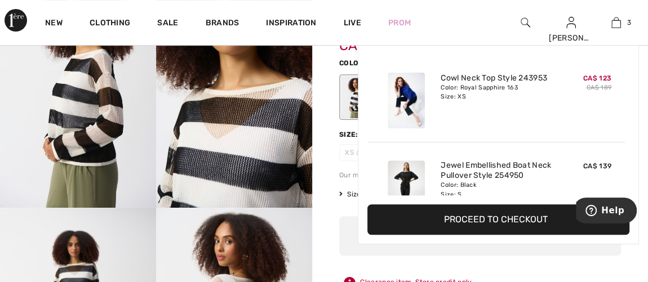
scroll to position [122, 0]
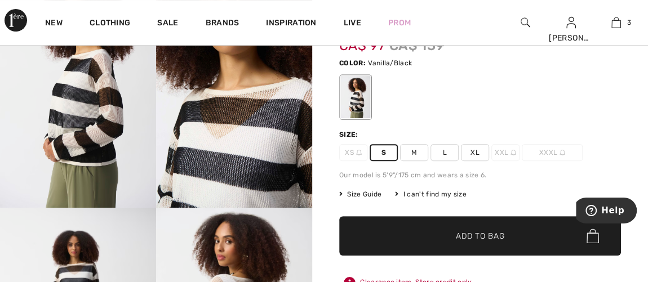
click at [609, 83] on div at bounding box center [480, 97] width 282 height 47
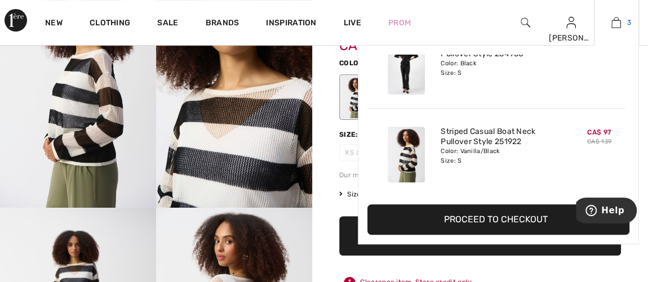
click at [612, 22] on img at bounding box center [616, 23] width 10 height 14
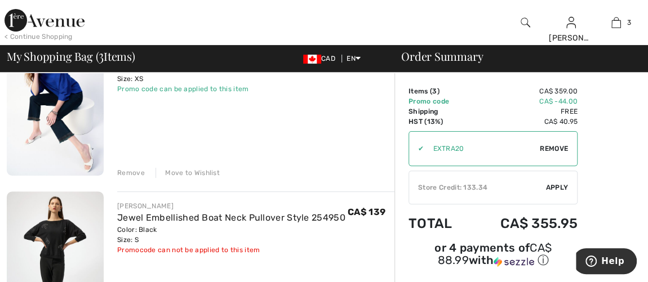
scroll to position [51, 0]
